Goal: Task Accomplishment & Management: Manage account settings

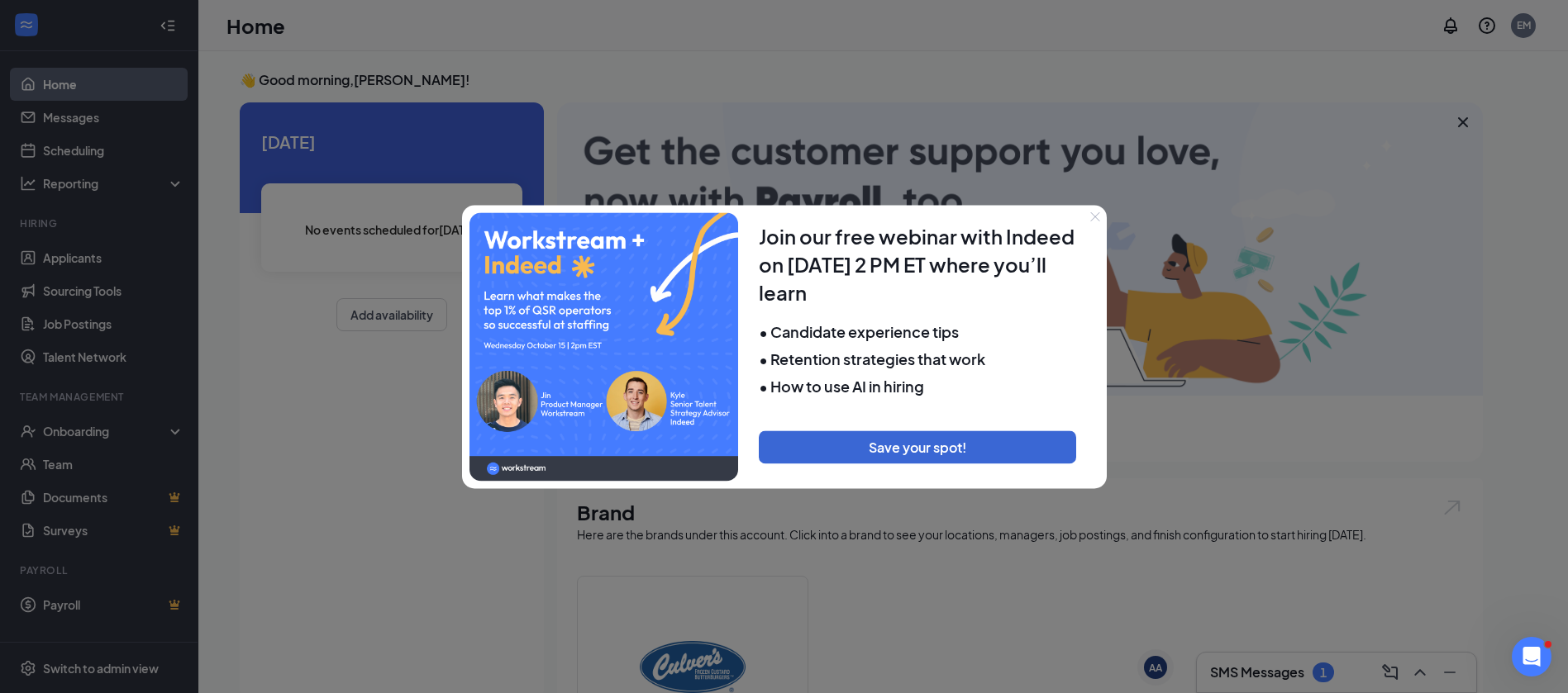
click at [1091, 219] on icon "Close" at bounding box center [1095, 217] width 10 height 10
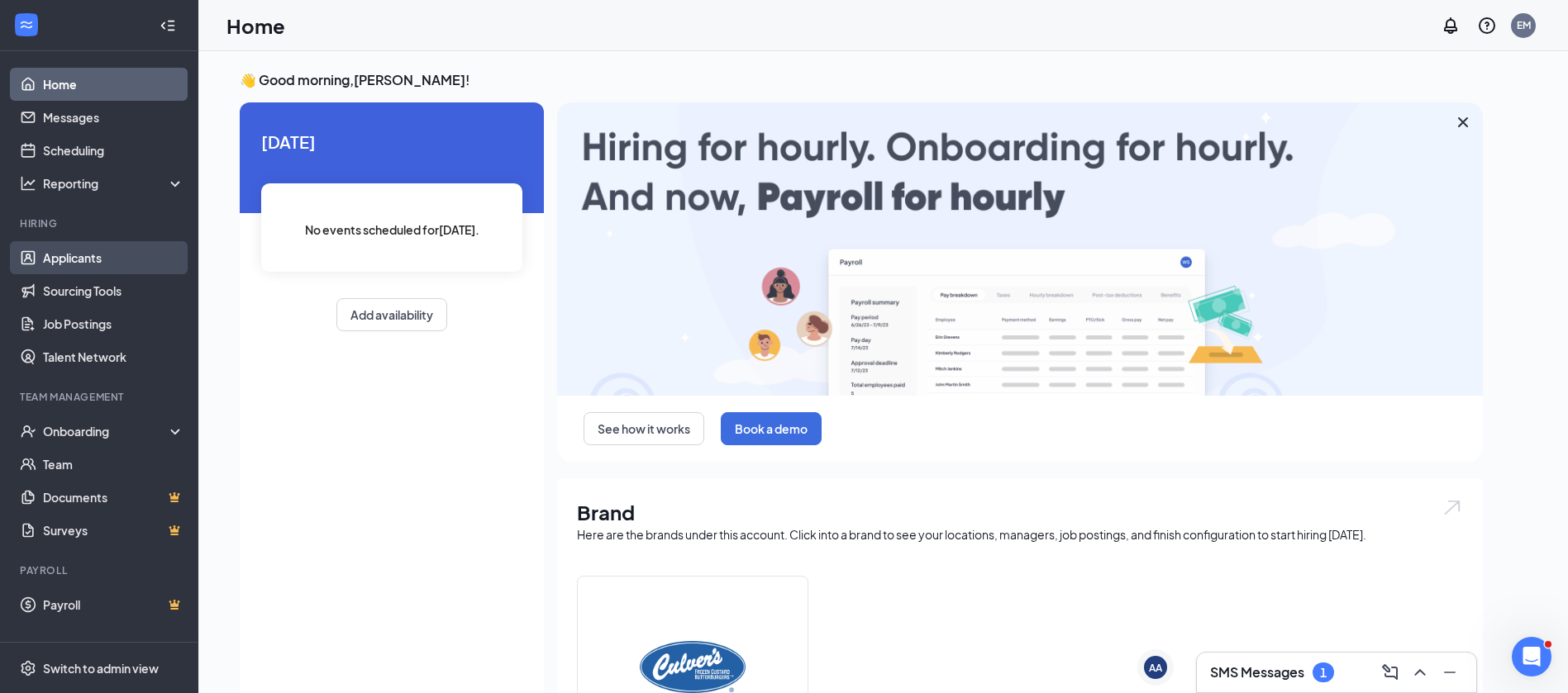
click at [90, 248] on link "Applicants" at bounding box center [114, 257] width 141 height 33
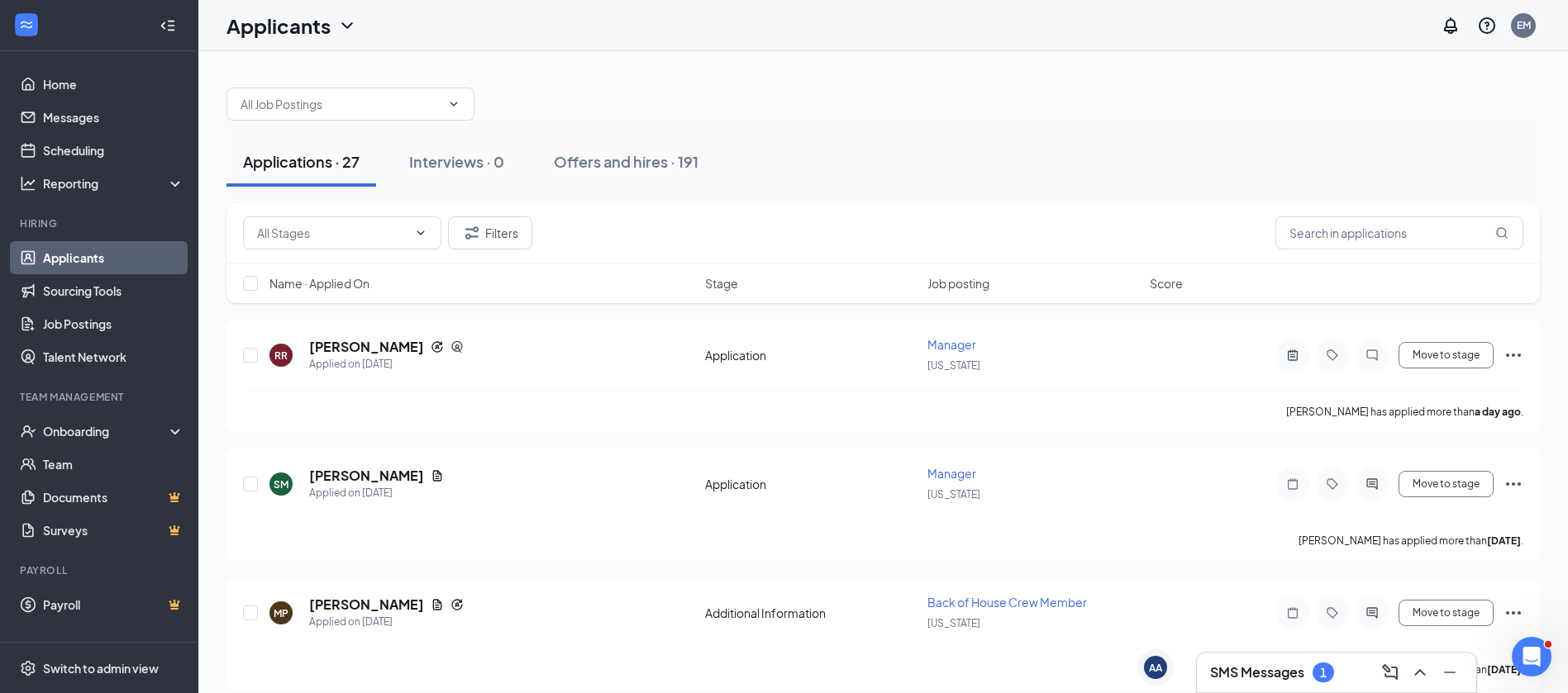
click at [500, 314] on div "Filters Name · Applied On Stage Job posting Score" at bounding box center [883, 261] width 1313 height 116
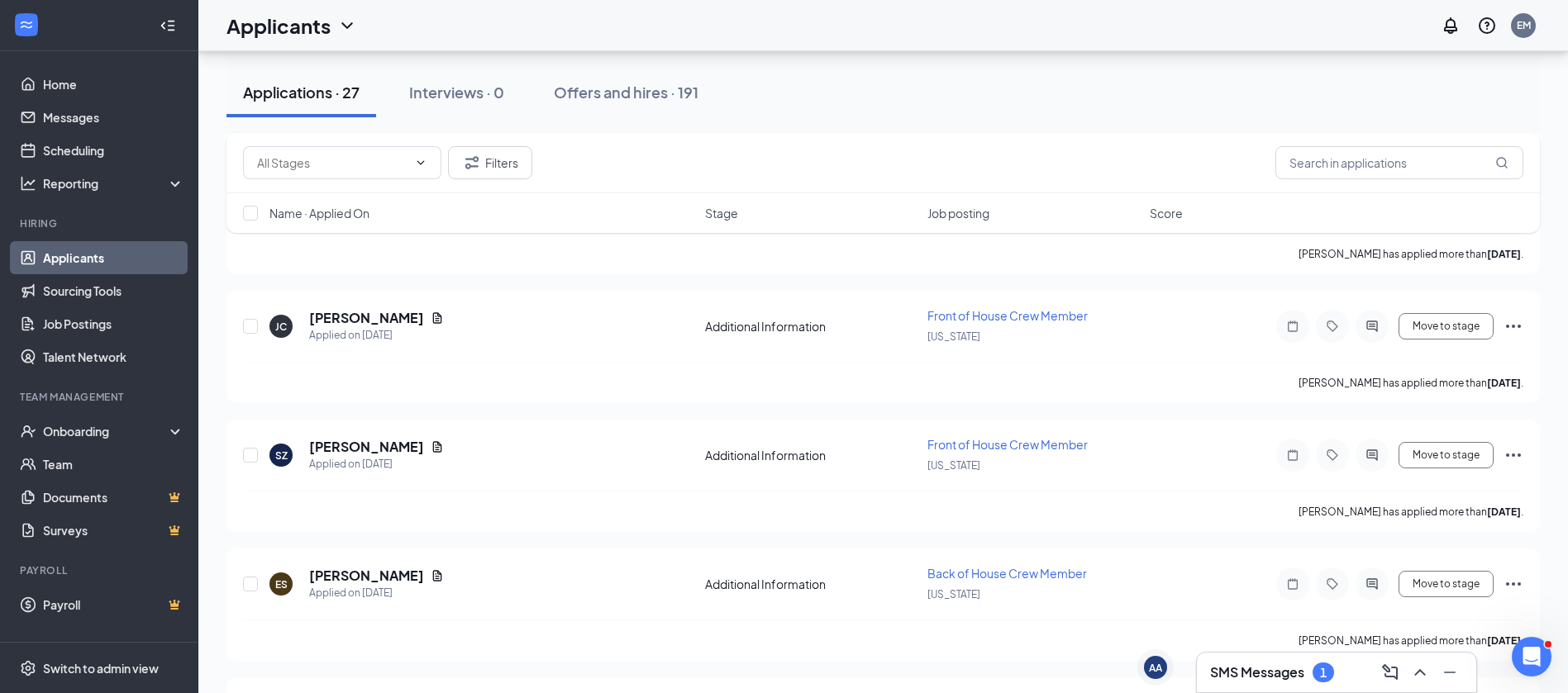
scroll to position [548, 0]
click at [1429, 452] on button "Move to stage" at bounding box center [1446, 453] width 95 height 27
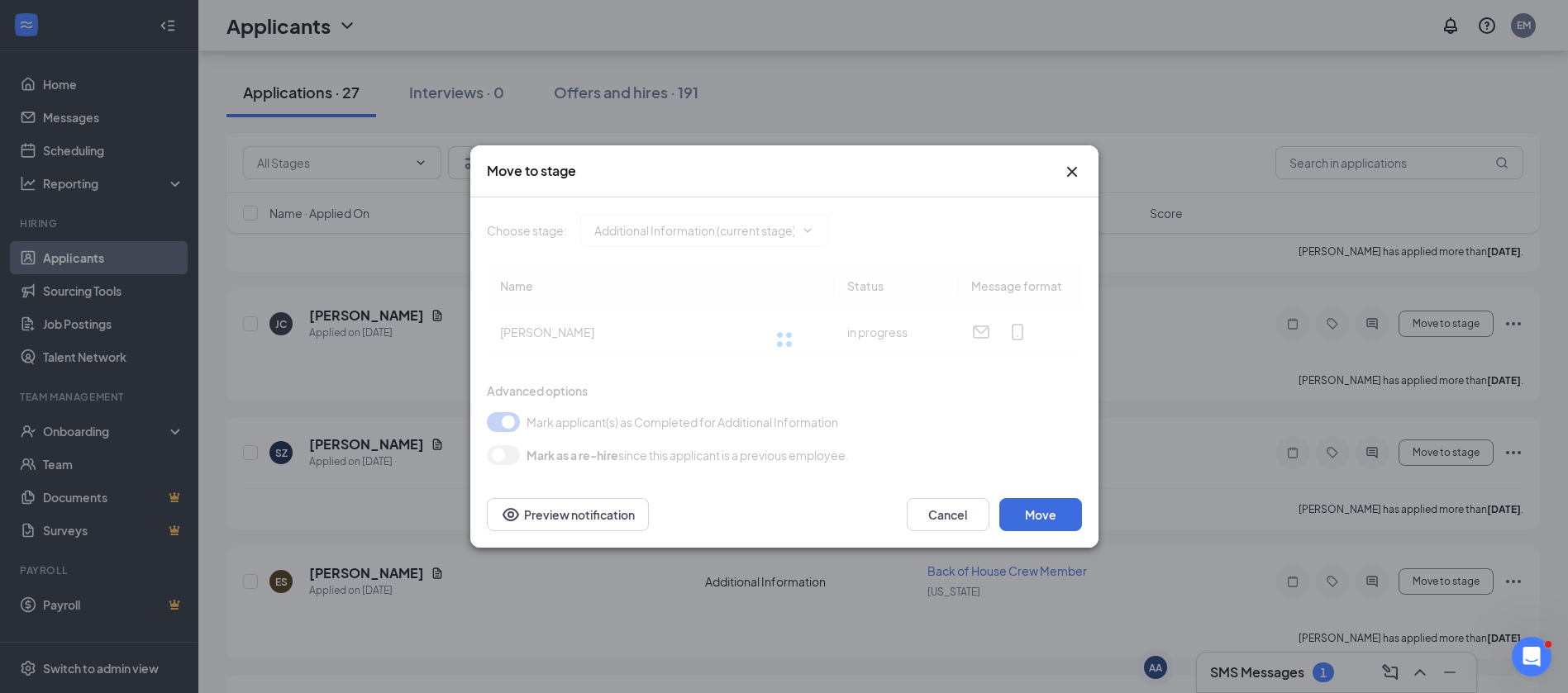
type input "Hiring Complete (next stage)"
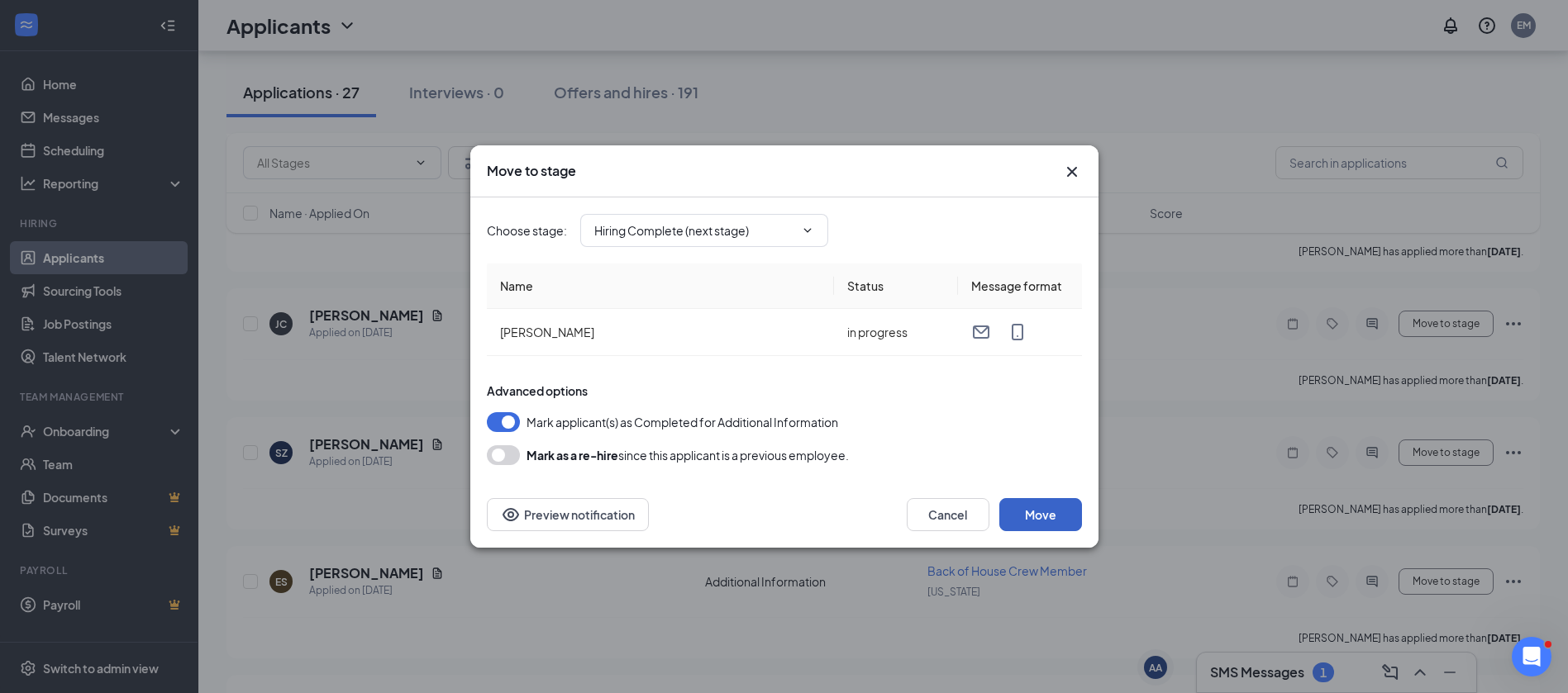
click at [1049, 511] on button "Move" at bounding box center [1041, 515] width 83 height 33
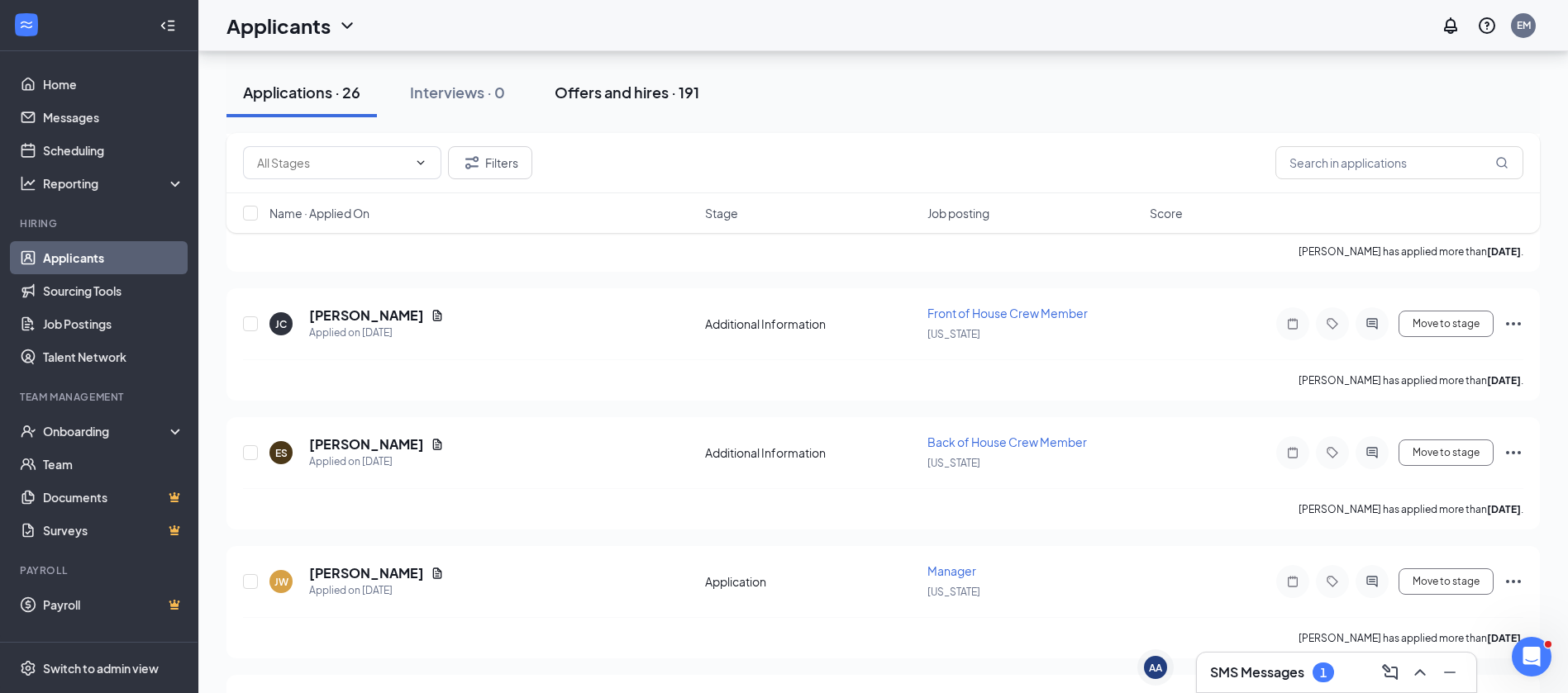
click at [648, 98] on div "Offers and hires · 191" at bounding box center [627, 92] width 145 height 21
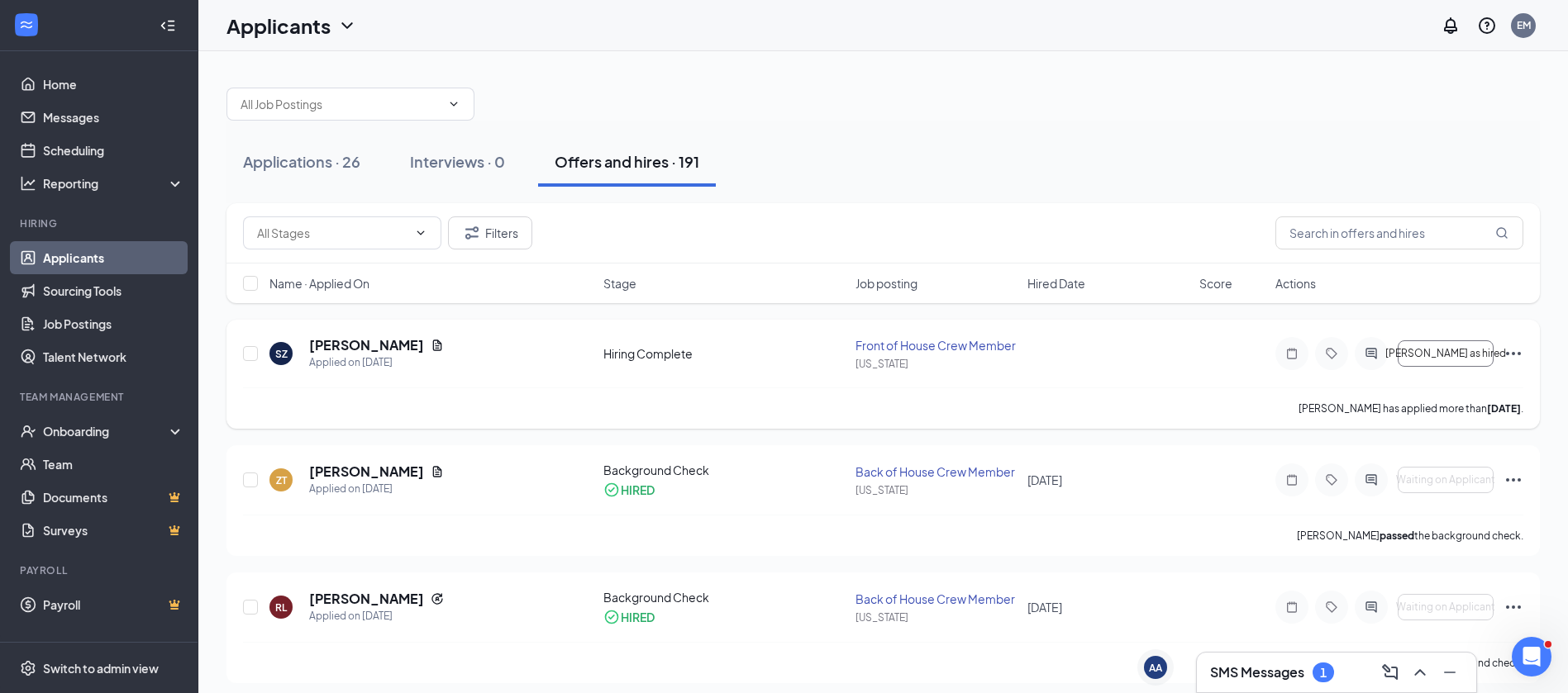
click at [1512, 360] on icon "Ellipses" at bounding box center [1513, 353] width 20 height 20
click at [362, 355] on div "Applied on [DATE]" at bounding box center [376, 362] width 134 height 16
click at [1513, 346] on icon "Ellipses" at bounding box center [1513, 353] width 20 height 20
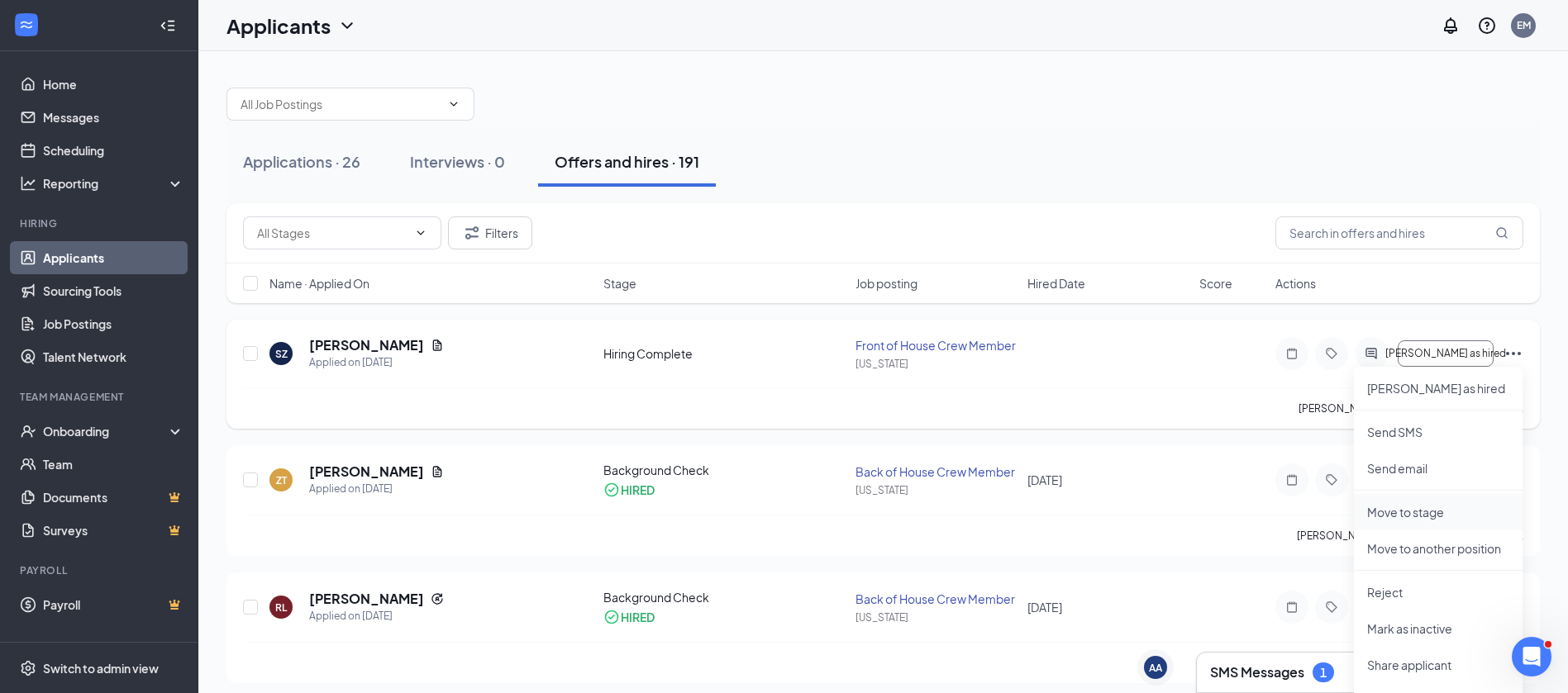
click at [1416, 524] on li "Move to stage" at bounding box center [1439, 512] width 169 height 36
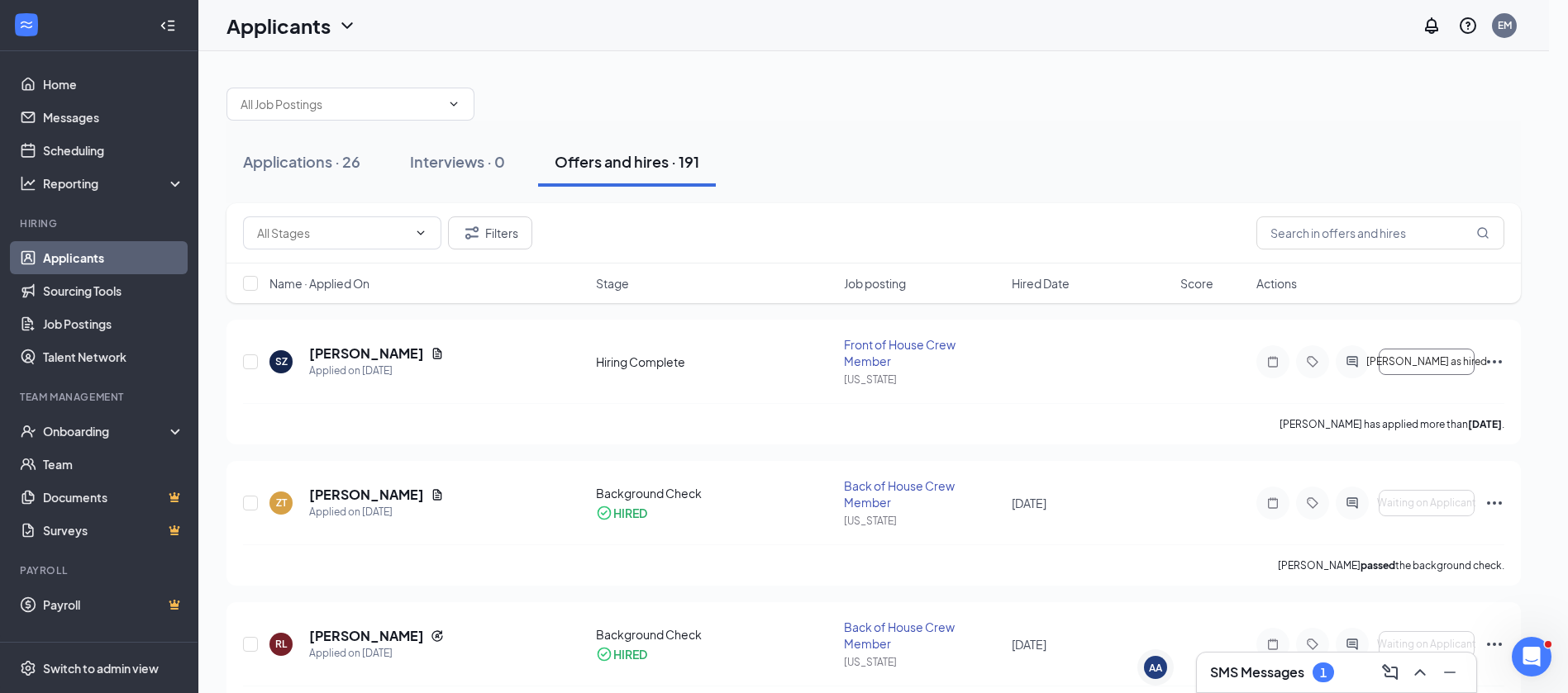
type input "Background Check (final stage)"
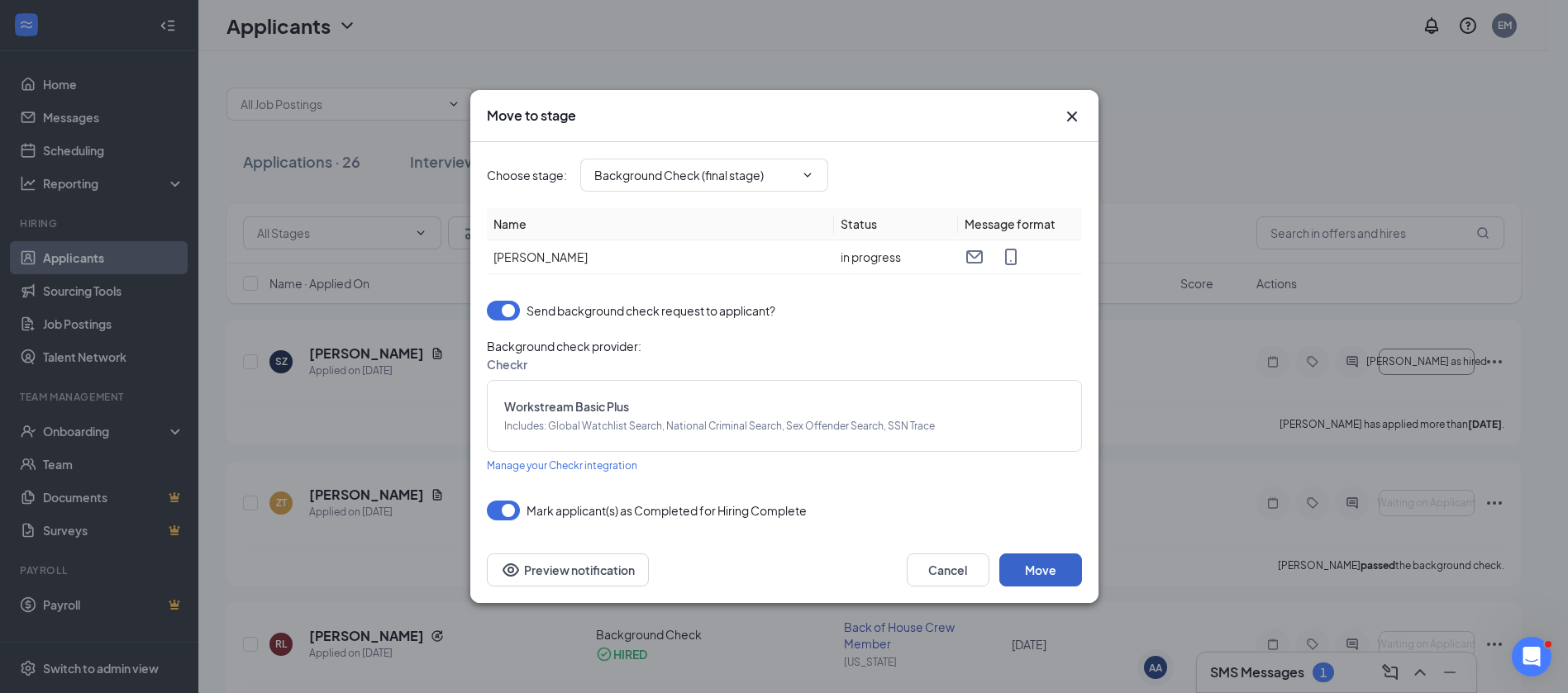
click at [1061, 566] on button "Move" at bounding box center [1041, 570] width 83 height 33
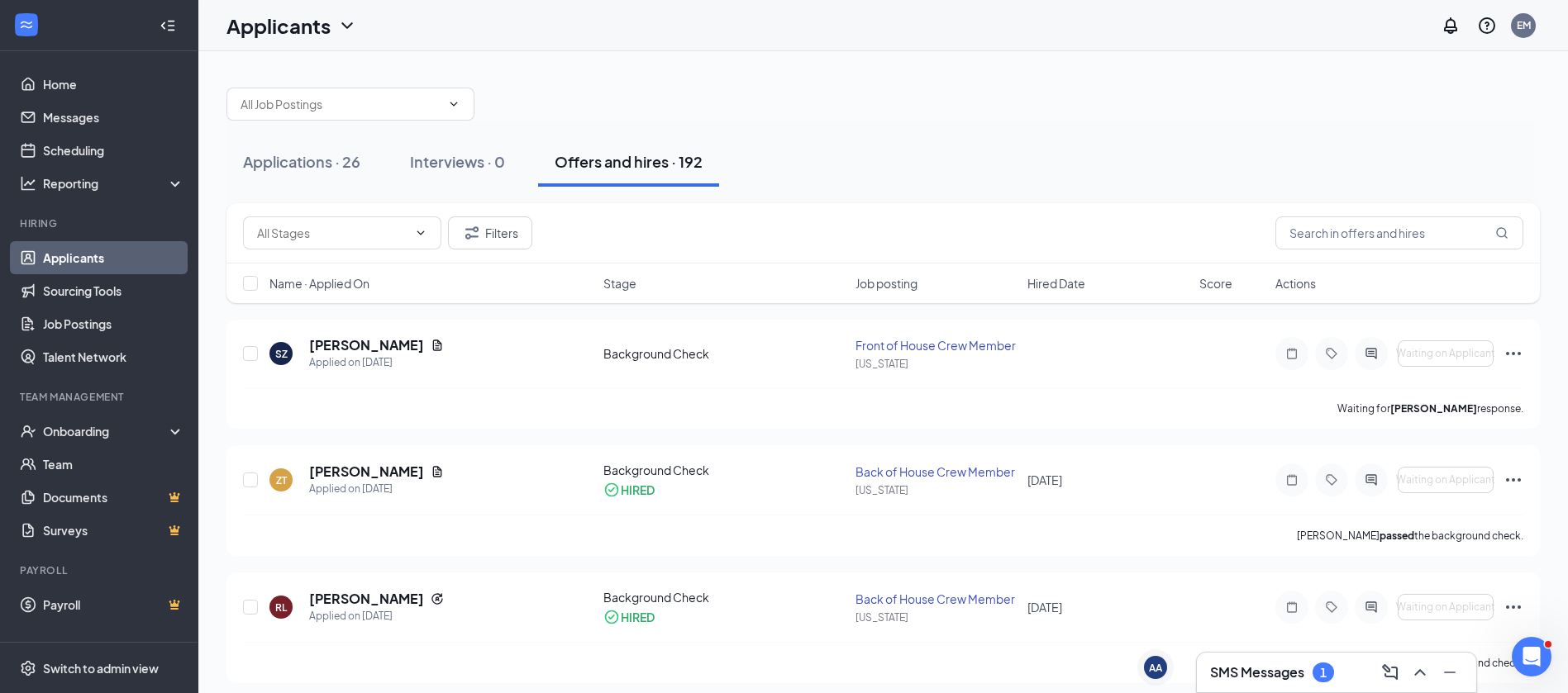
click at [1339, 681] on div "SMS Messages 1" at bounding box center [1336, 672] width 253 height 27
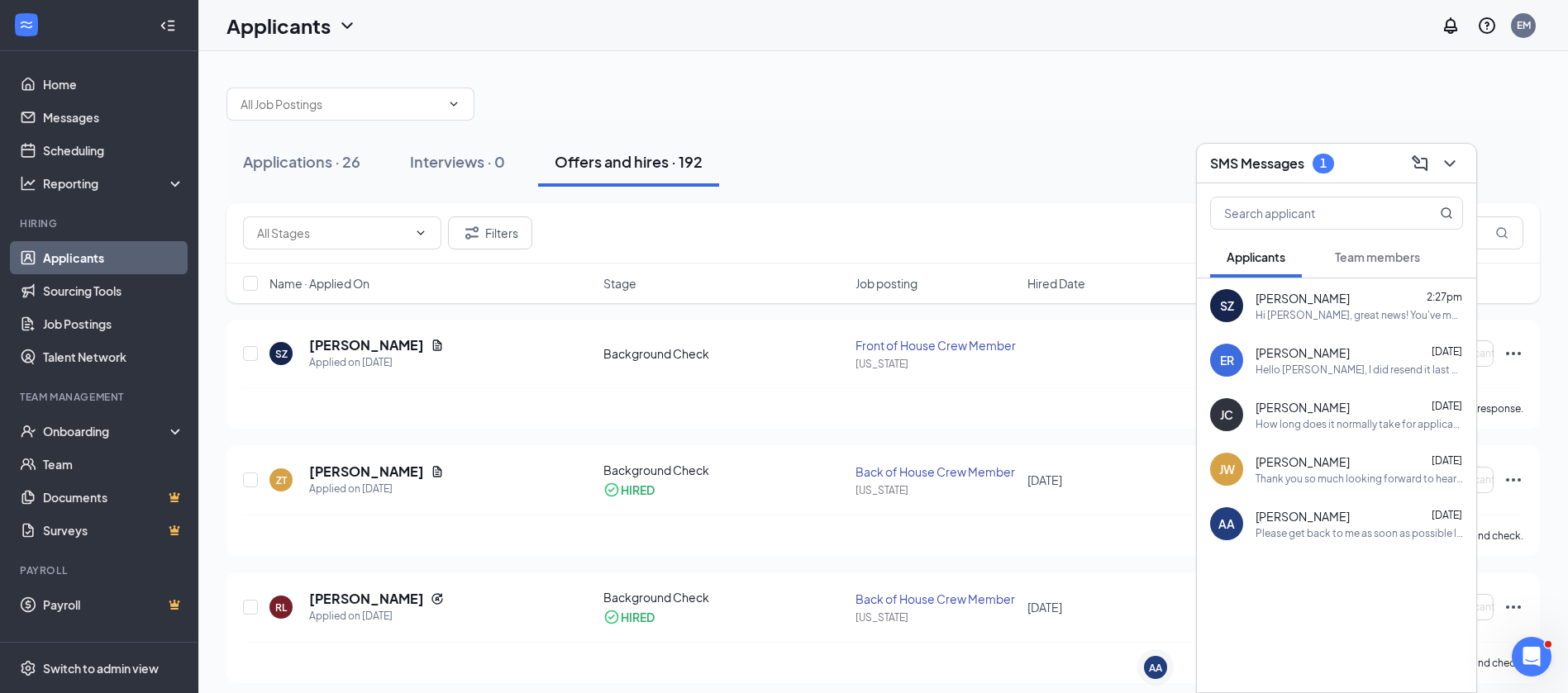
click at [1387, 260] on span "Team members" at bounding box center [1377, 257] width 85 height 15
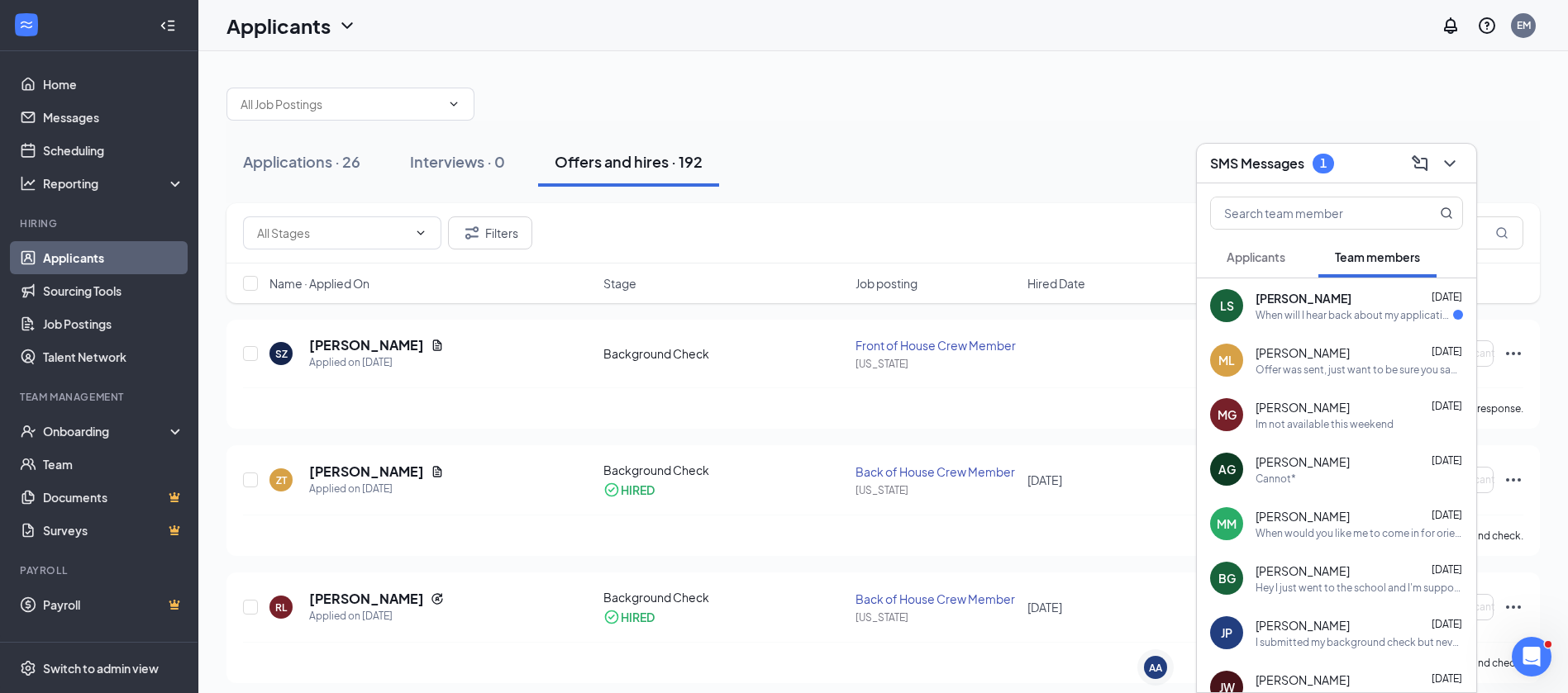
click at [1424, 317] on div "When will I hear back about my application?" at bounding box center [1354, 315] width 197 height 14
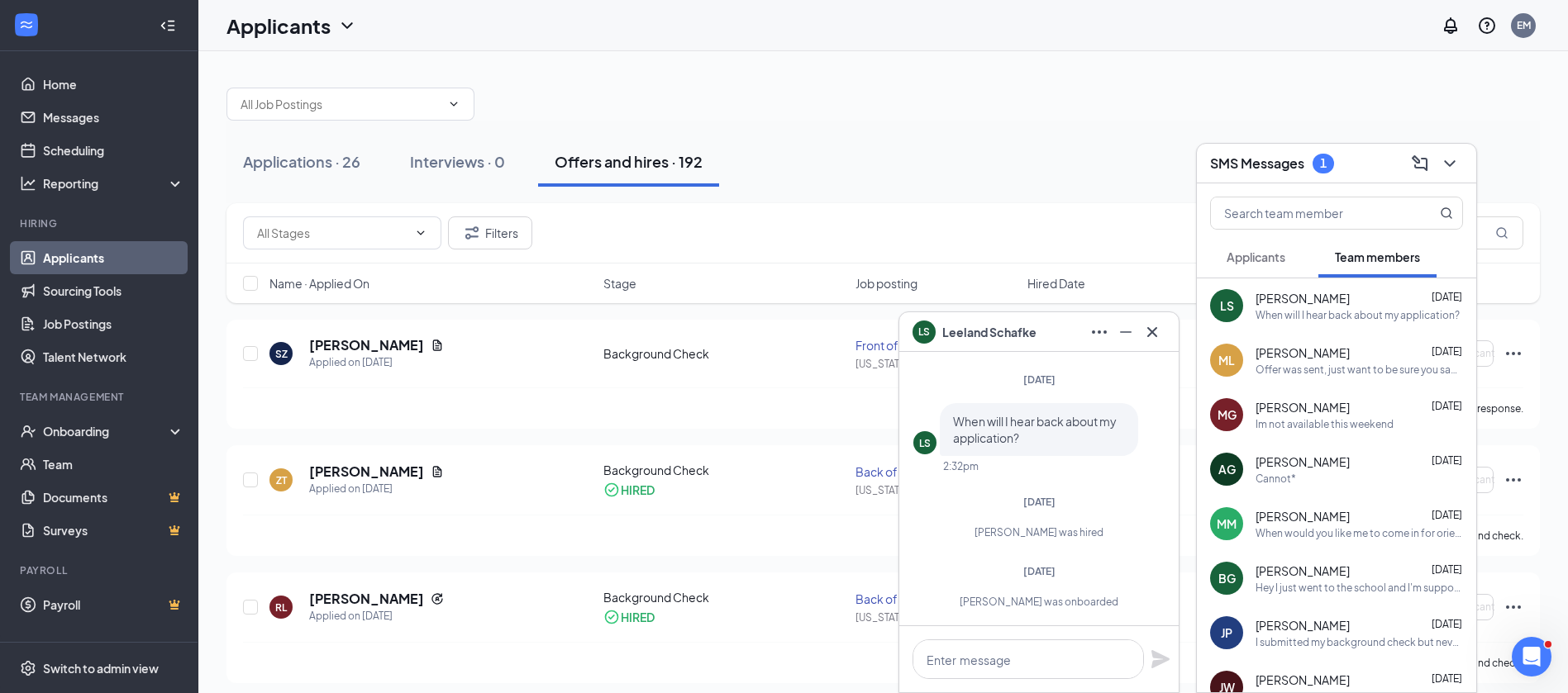
click at [1466, 163] on div "SMS Messages 1" at bounding box center [1336, 164] width 279 height 40
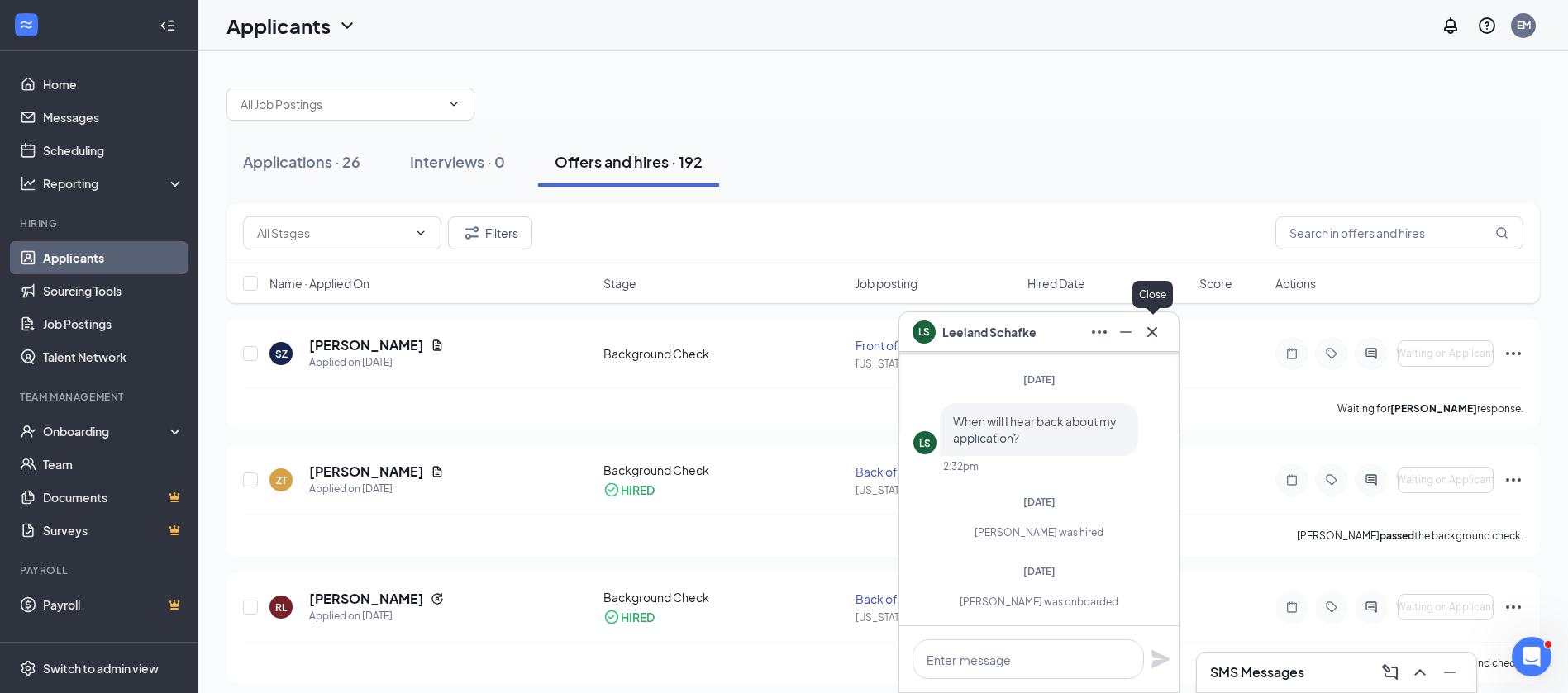
click at [1151, 330] on icon "Cross" at bounding box center [1152, 331] width 20 height 20
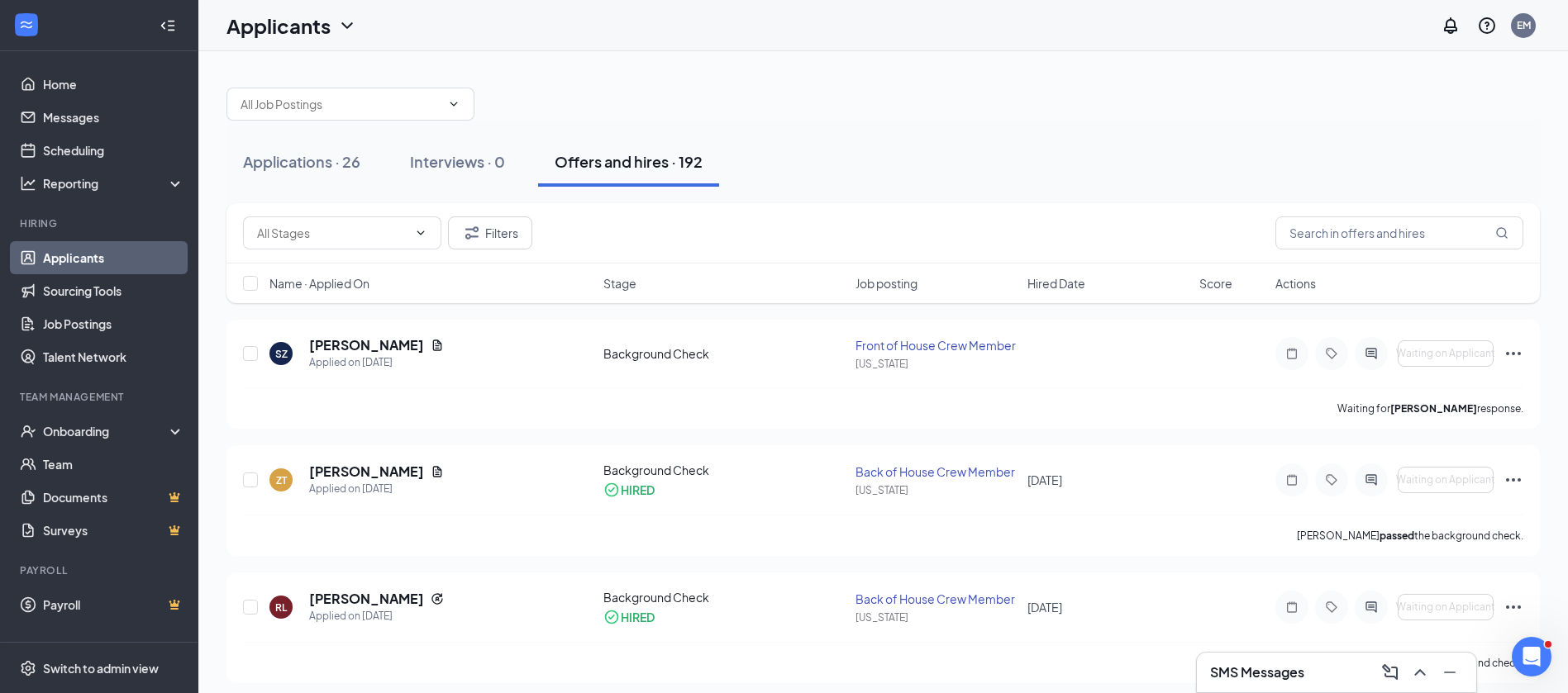
click at [889, 90] on div at bounding box center [883, 96] width 1313 height 50
